Goal: Task Accomplishment & Management: Complete application form

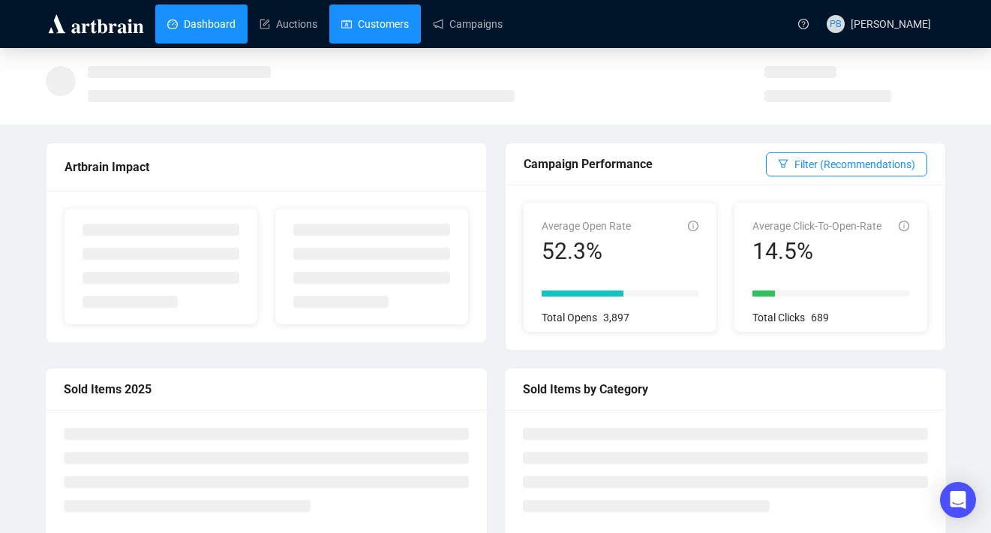
click at [373, 17] on link "Customers" at bounding box center [375, 24] width 68 height 39
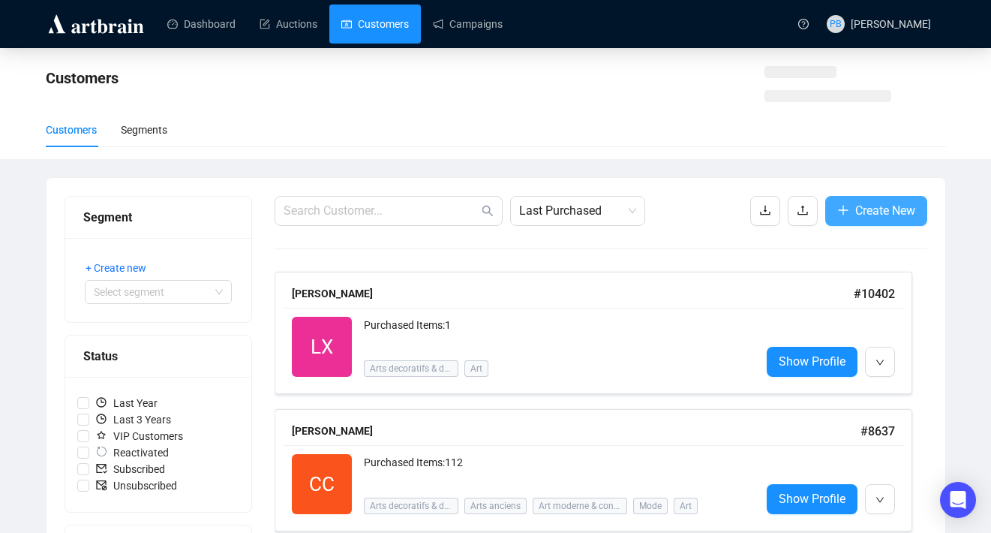
click at [856, 212] on span "Create New" at bounding box center [886, 210] width 60 height 19
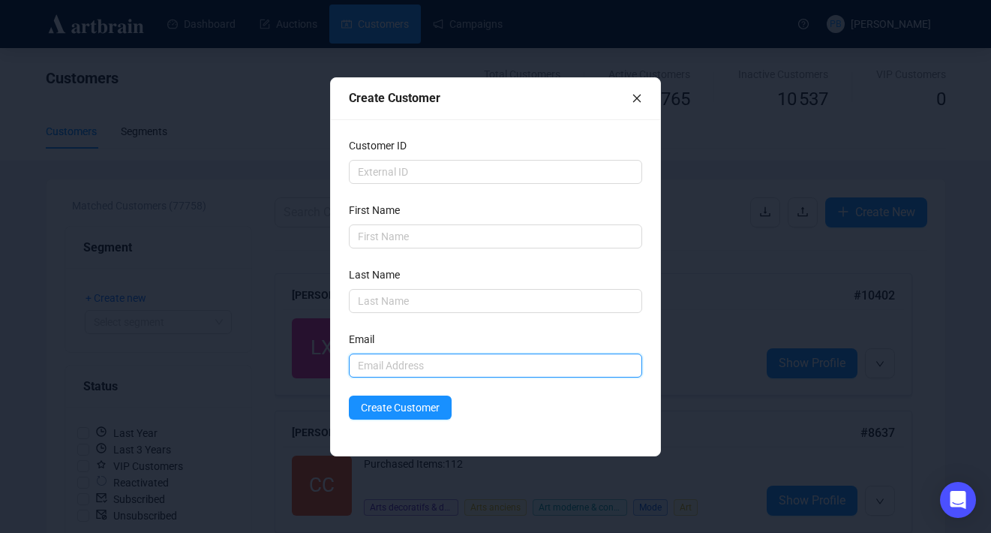
click at [394, 354] on input "text" at bounding box center [495, 365] width 293 height 24
paste input "[EMAIL_ADDRESS][PERSON_NAME][DOMAIN_NAME]"
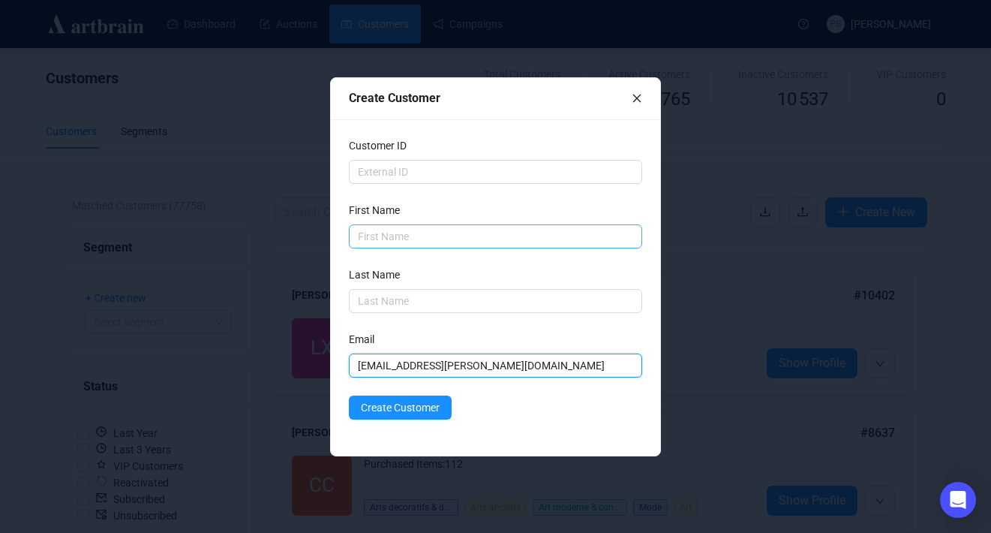
type input "[EMAIL_ADDRESS][PERSON_NAME][DOMAIN_NAME]"
click at [386, 237] on input "text" at bounding box center [495, 236] width 293 height 24
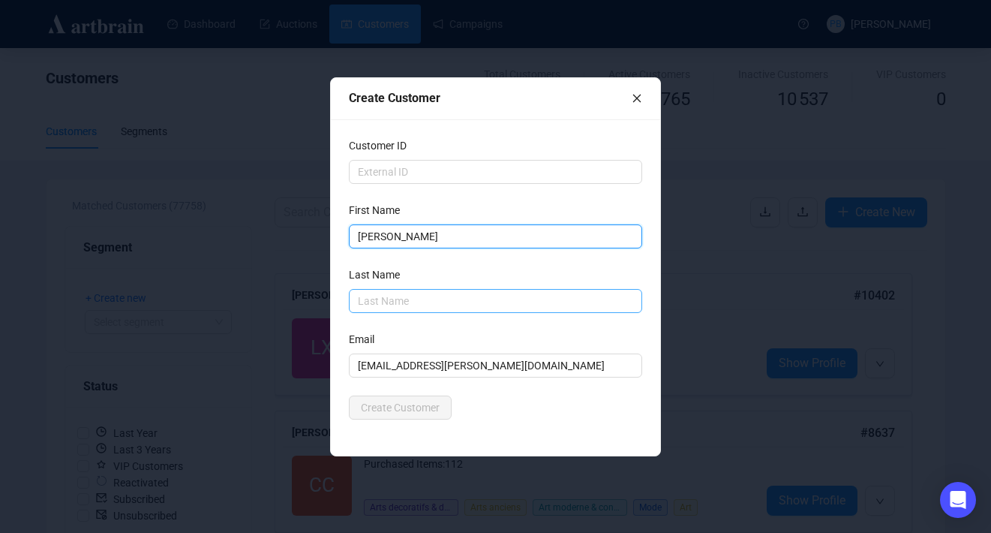
type input "[PERSON_NAME]"
click at [438, 304] on input "text" at bounding box center [495, 301] width 293 height 24
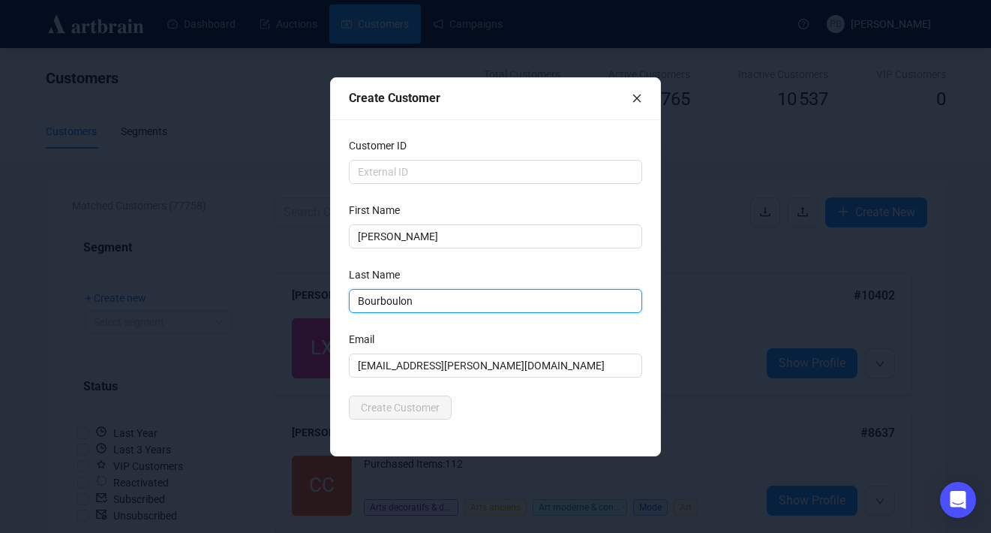
type input "Bourboulon"
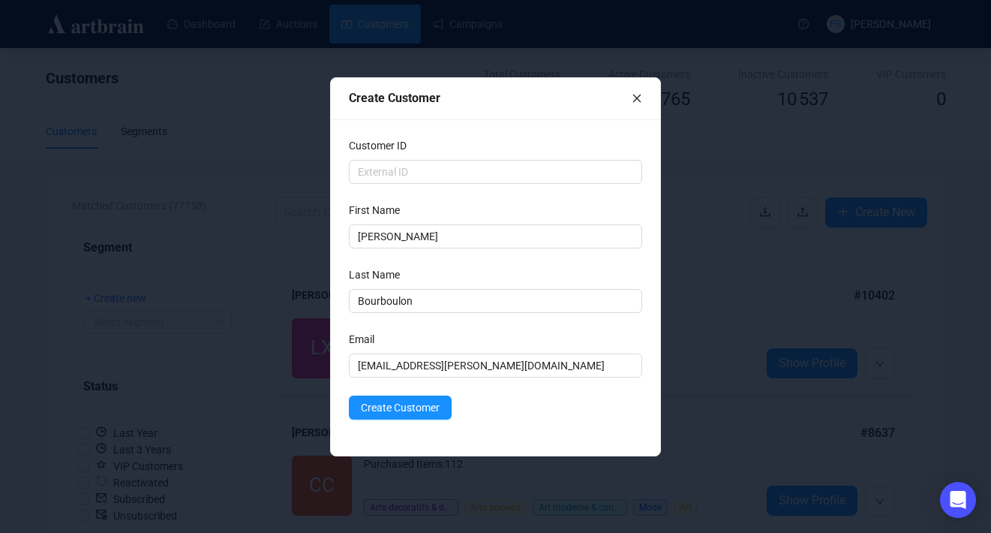
click at [449, 212] on div "First Name" at bounding box center [495, 213] width 293 height 23
click at [416, 408] on span "Create Customer" at bounding box center [400, 407] width 79 height 17
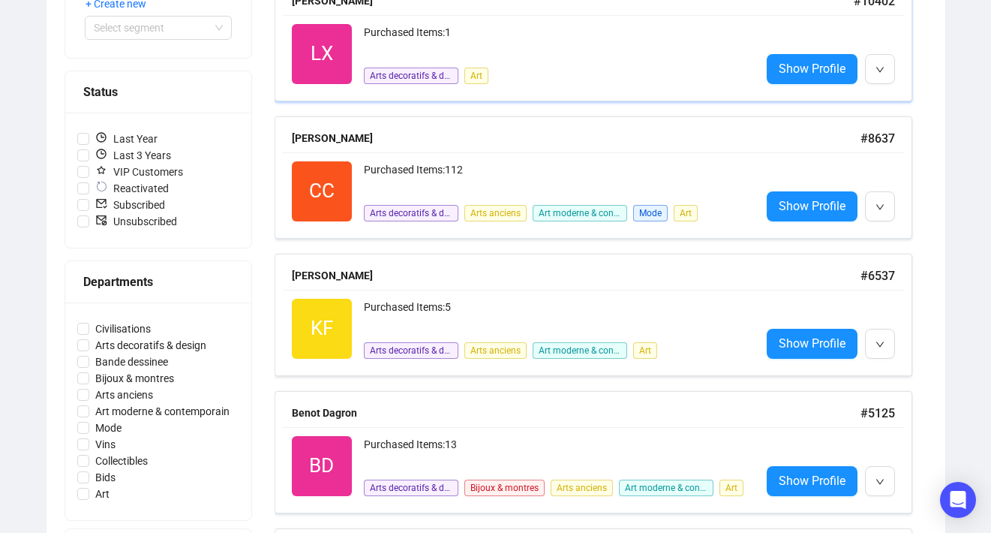
scroll to position [299, 0]
